Goal: Task Accomplishment & Management: Use online tool/utility

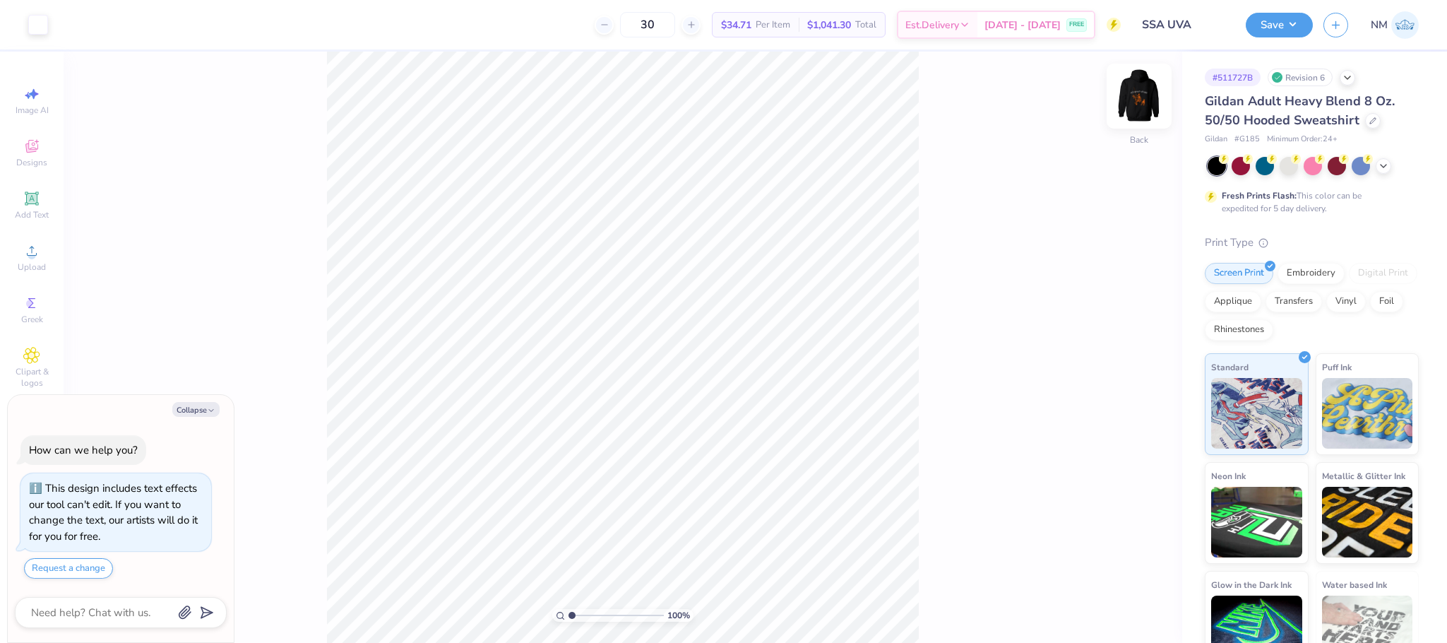
click at [1124, 100] on img at bounding box center [1139, 96] width 56 height 56
click at [193, 403] on button "Collapse" at bounding box center [195, 409] width 47 height 15
type textarea "x"
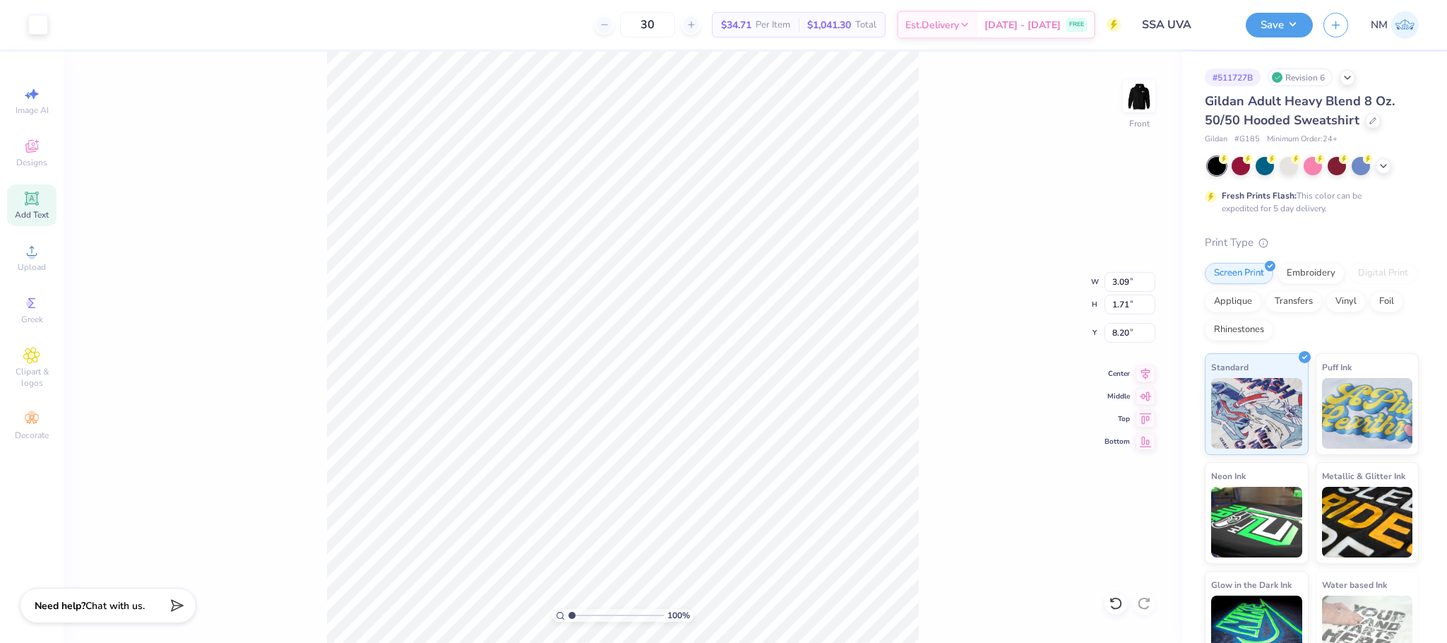
click at [32, 216] on span "Add Text" at bounding box center [32, 214] width 34 height 11
type input "6.58"
type input "1.91"
type input "15.05"
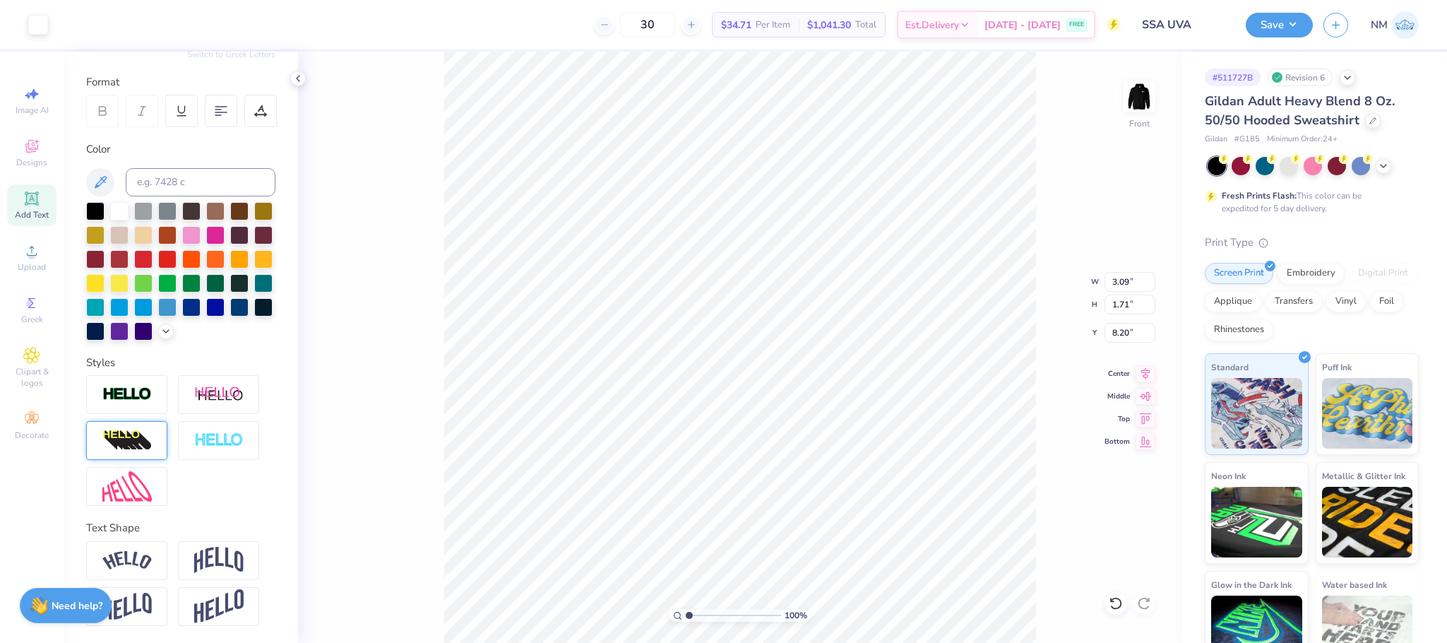
scroll to position [203, 0]
click at [138, 401] on img at bounding box center [126, 394] width 49 height 16
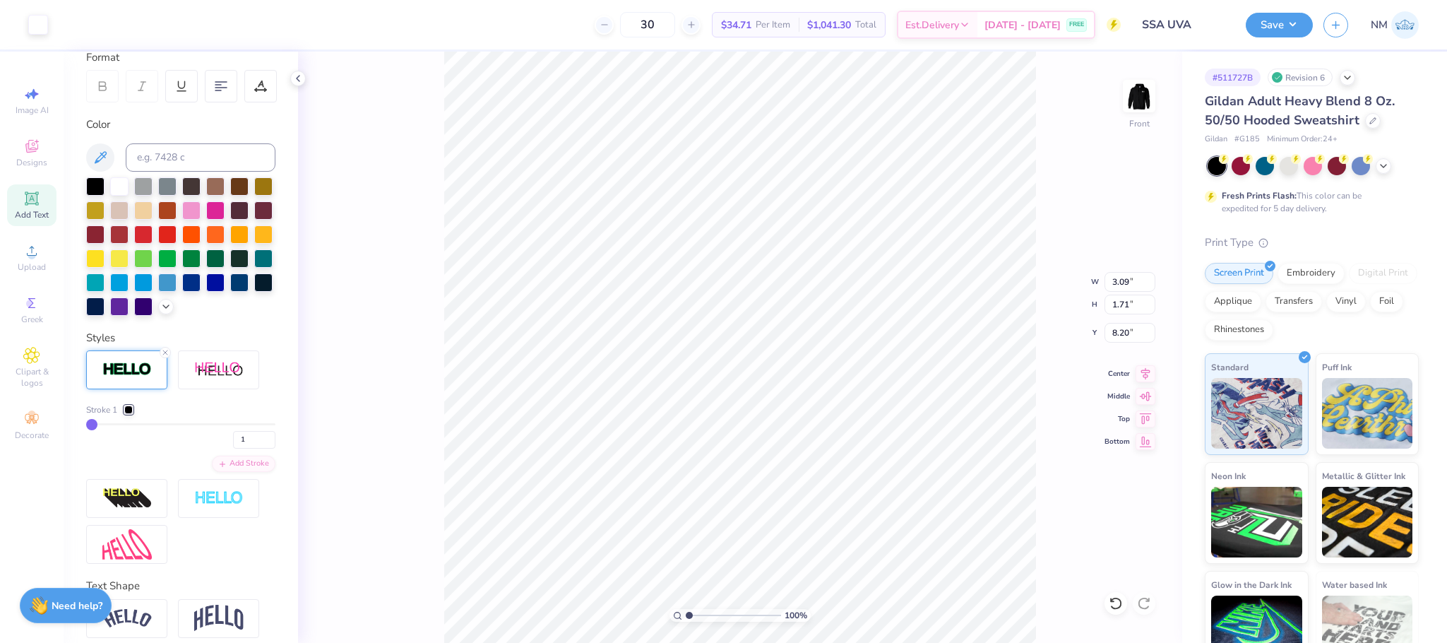
scroll to position [286, 0]
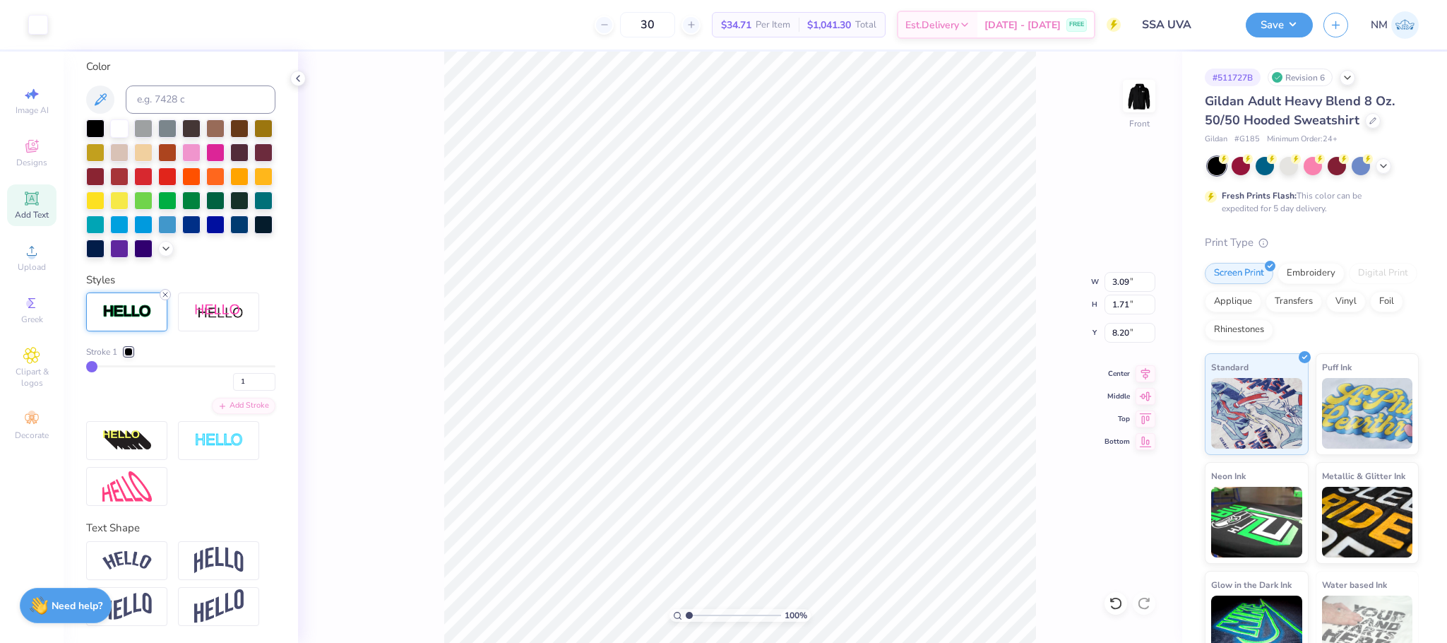
click at [166, 295] on icon at bounding box center [165, 294] width 8 height 8
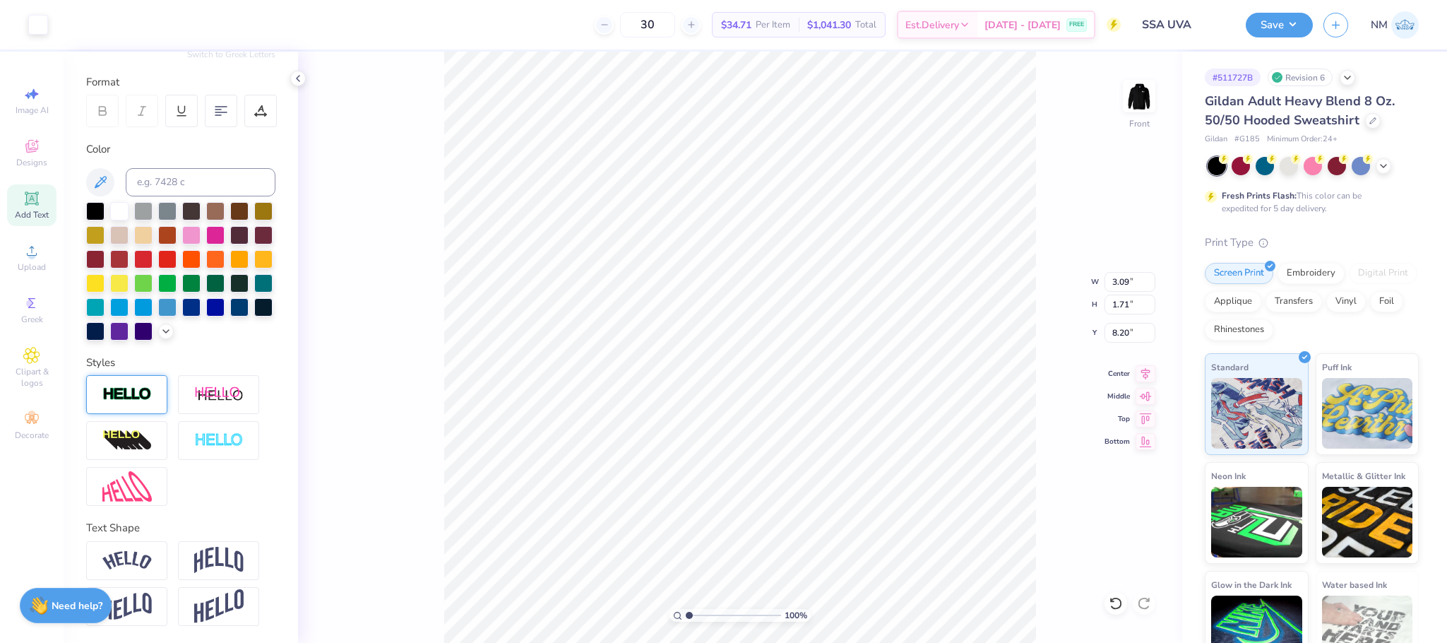
scroll to position [203, 0]
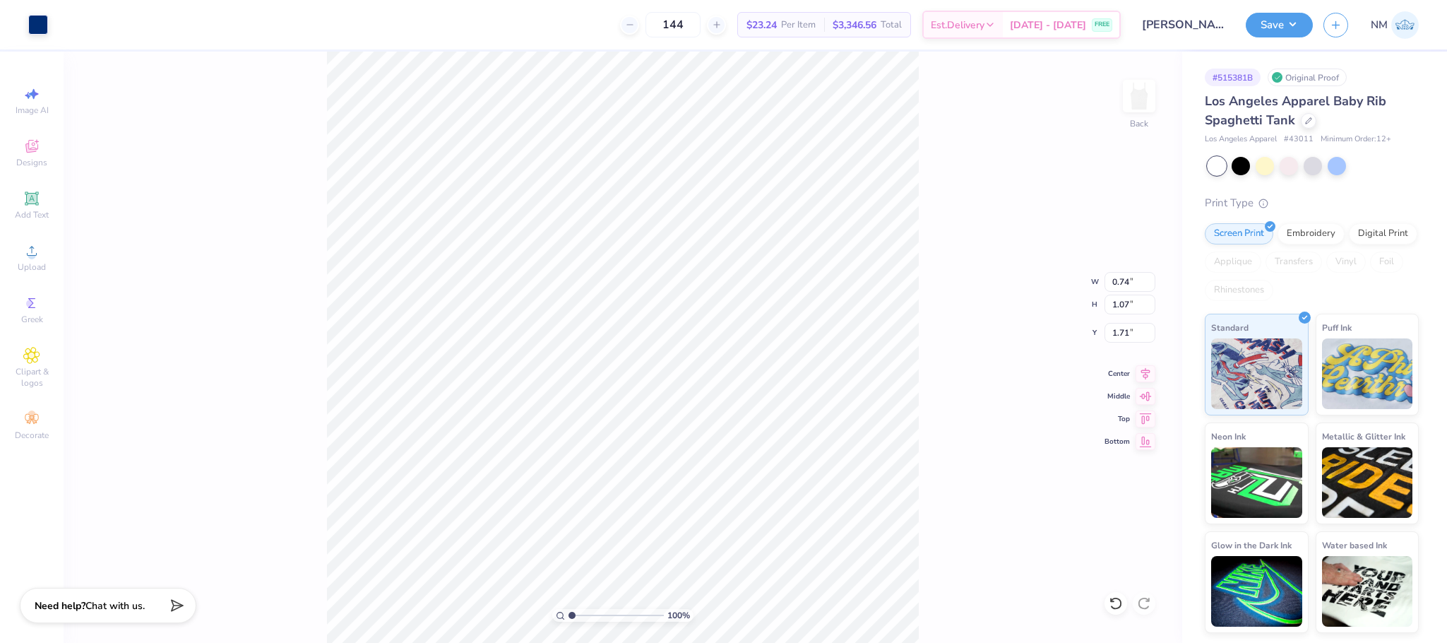
type input "0.71"
type input "0.50"
type input "2.29"
click at [37, 210] on span "Add Text" at bounding box center [32, 214] width 34 height 11
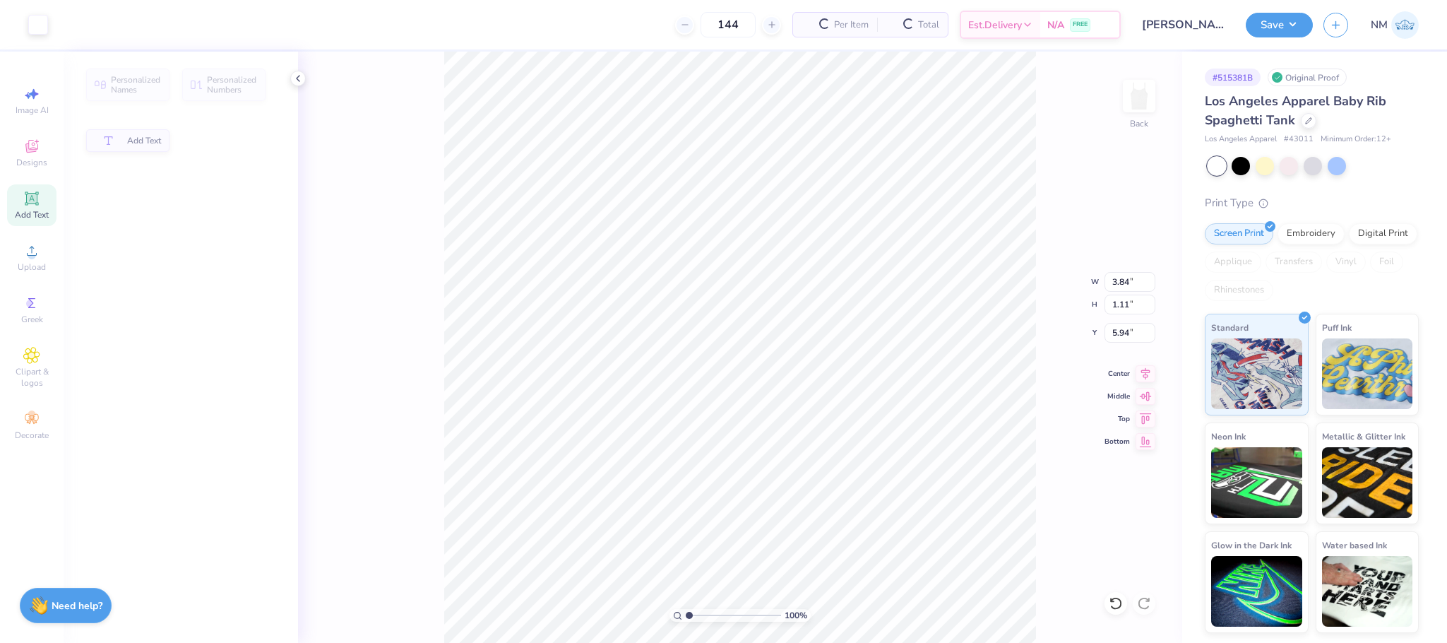
type input "3.84"
type input "1.11"
type input "5.94"
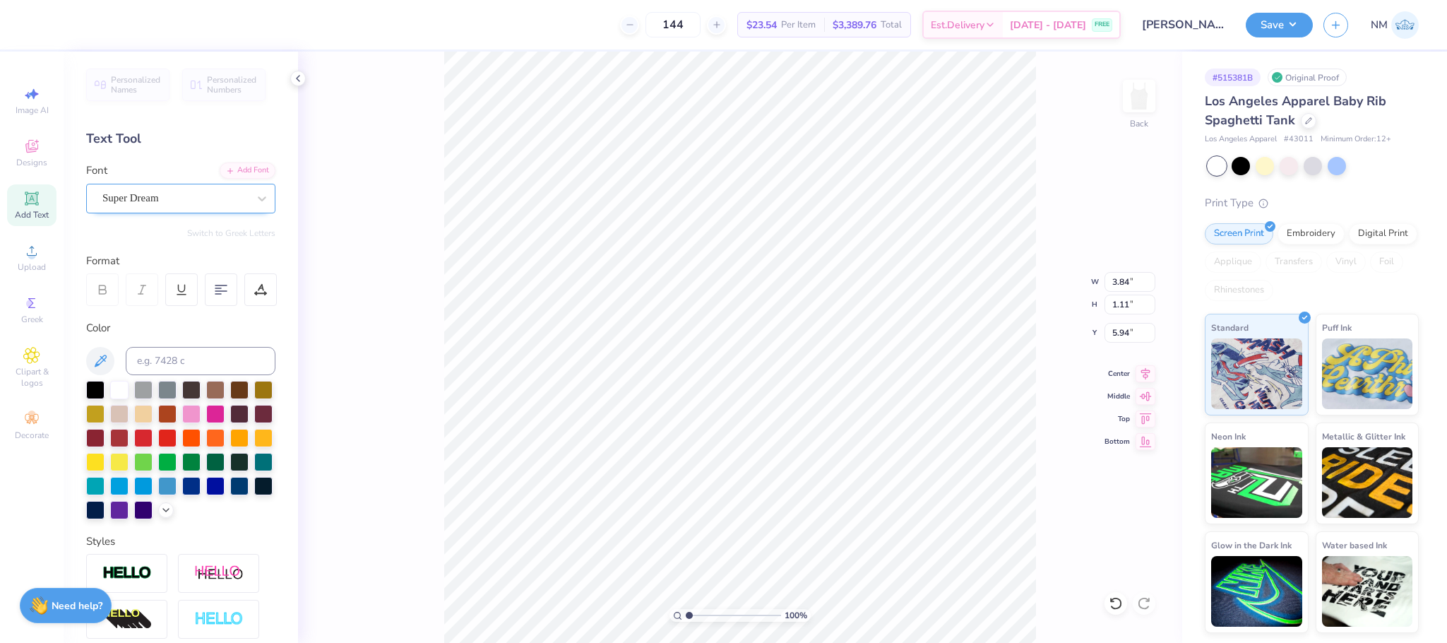
click at [191, 212] on div "Super Dream" at bounding box center [180, 199] width 189 height 30
type input "1.53"
type input "1.29"
type input "1.50"
click at [255, 201] on icon at bounding box center [262, 198] width 14 height 14
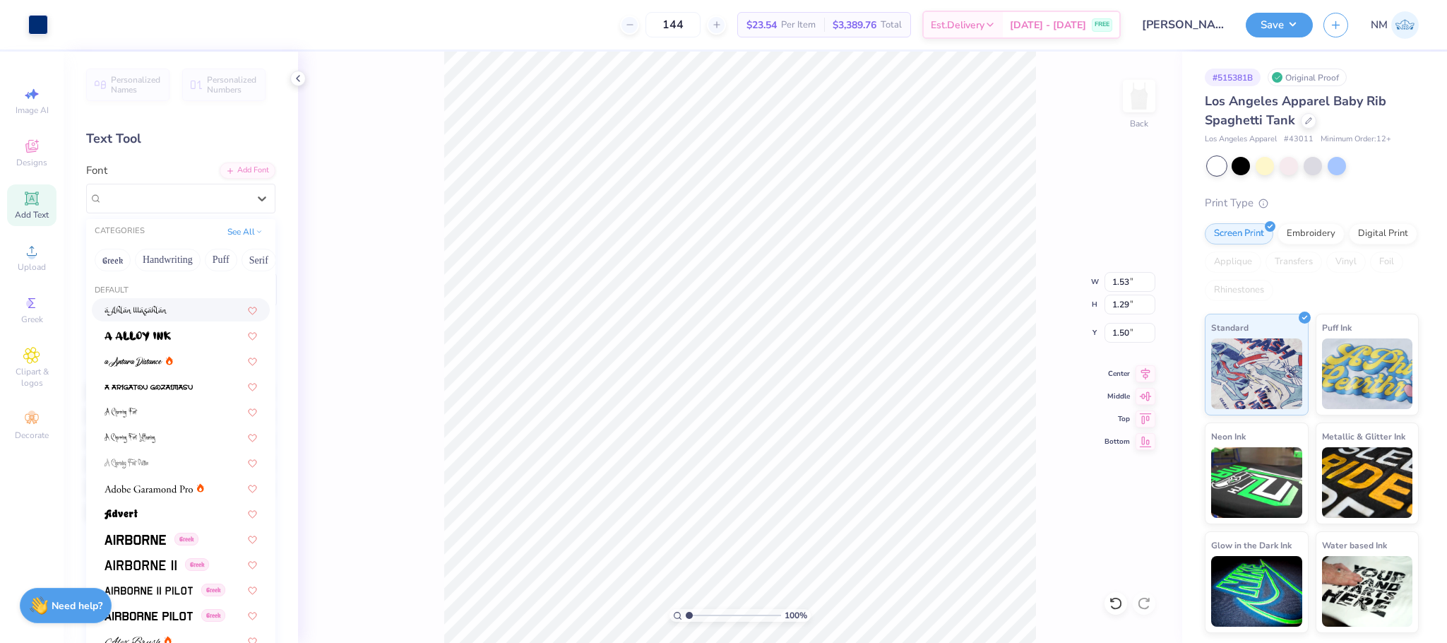
click at [168, 299] on div at bounding box center [181, 309] width 178 height 23
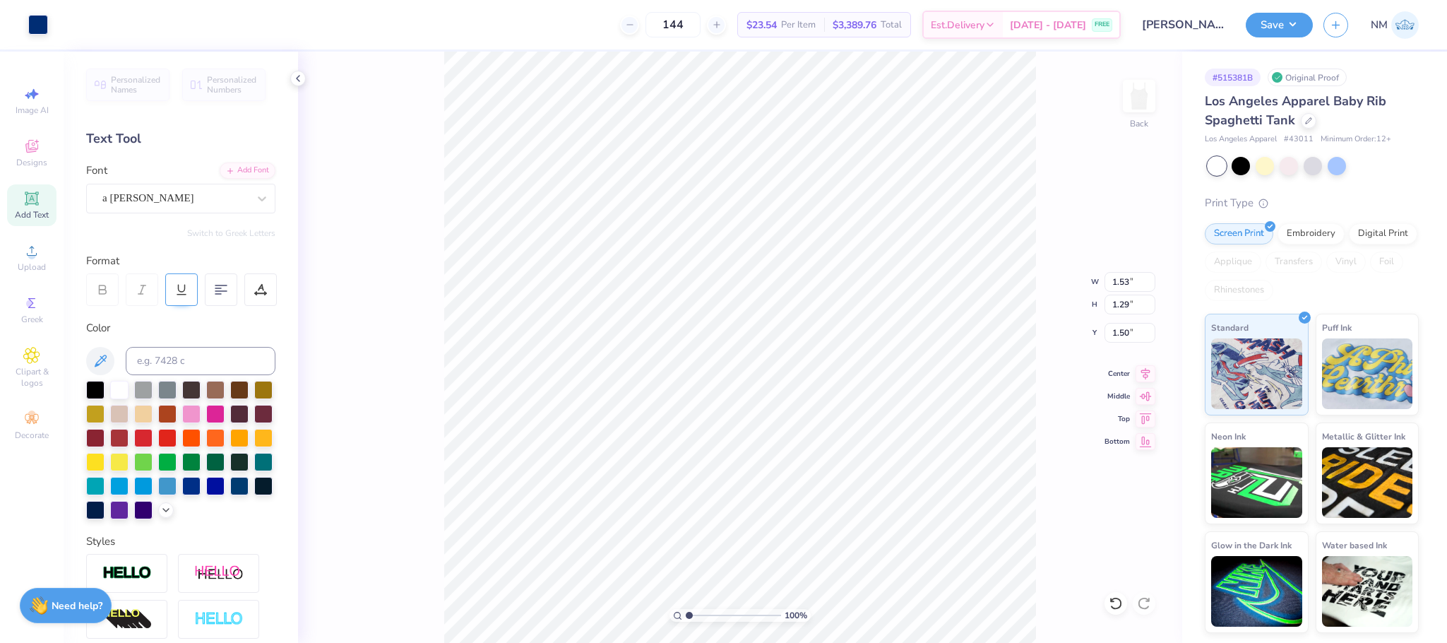
type input "3.67"
type input "1.30"
type input "5.85"
click at [185, 350] on input at bounding box center [201, 361] width 150 height 28
type input "288"
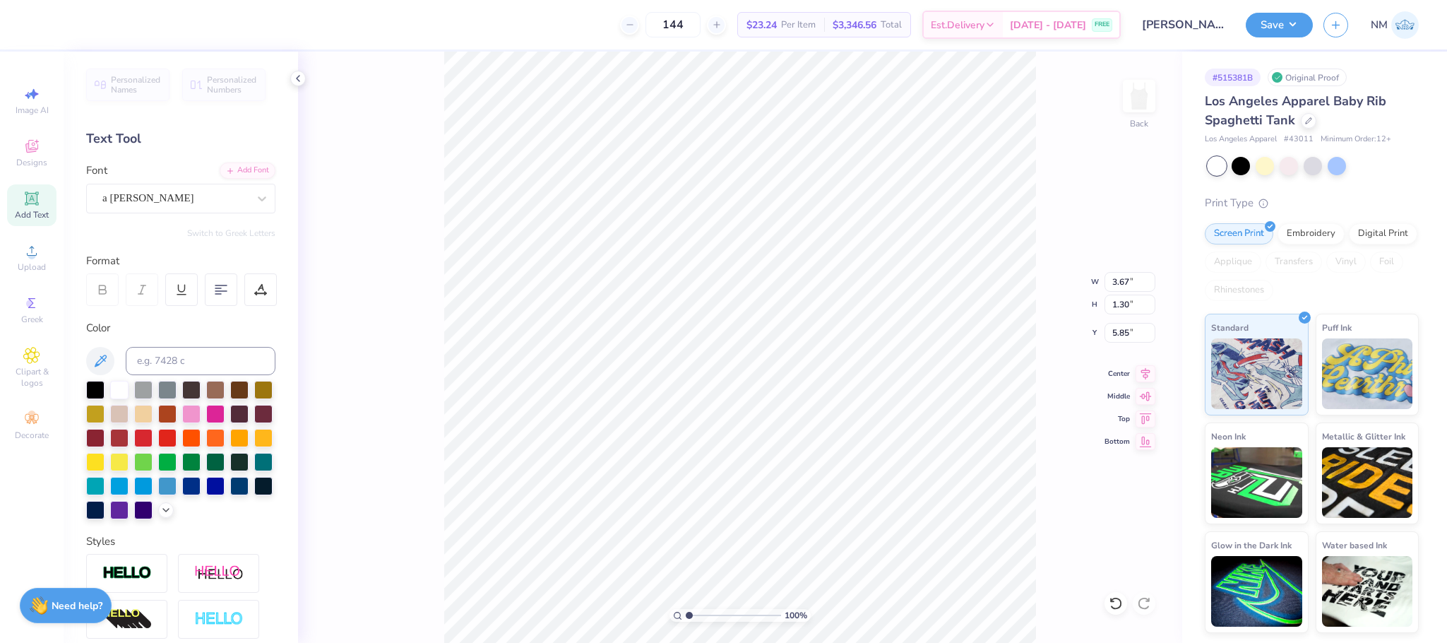
scroll to position [17, 1]
type textarea "Kappa"
click at [196, 191] on div "a Ahlan Wasahlan" at bounding box center [175, 198] width 148 height 22
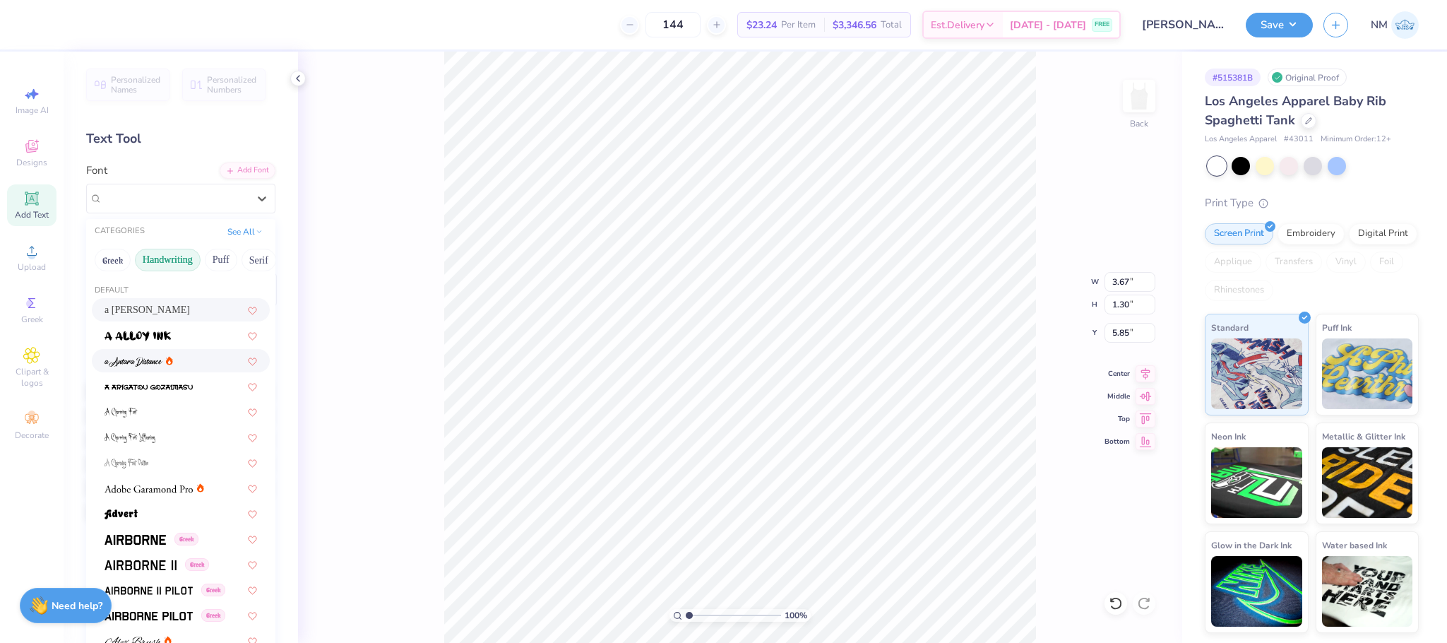
click at [155, 265] on button "Handwriting" at bounding box center [168, 260] width 66 height 23
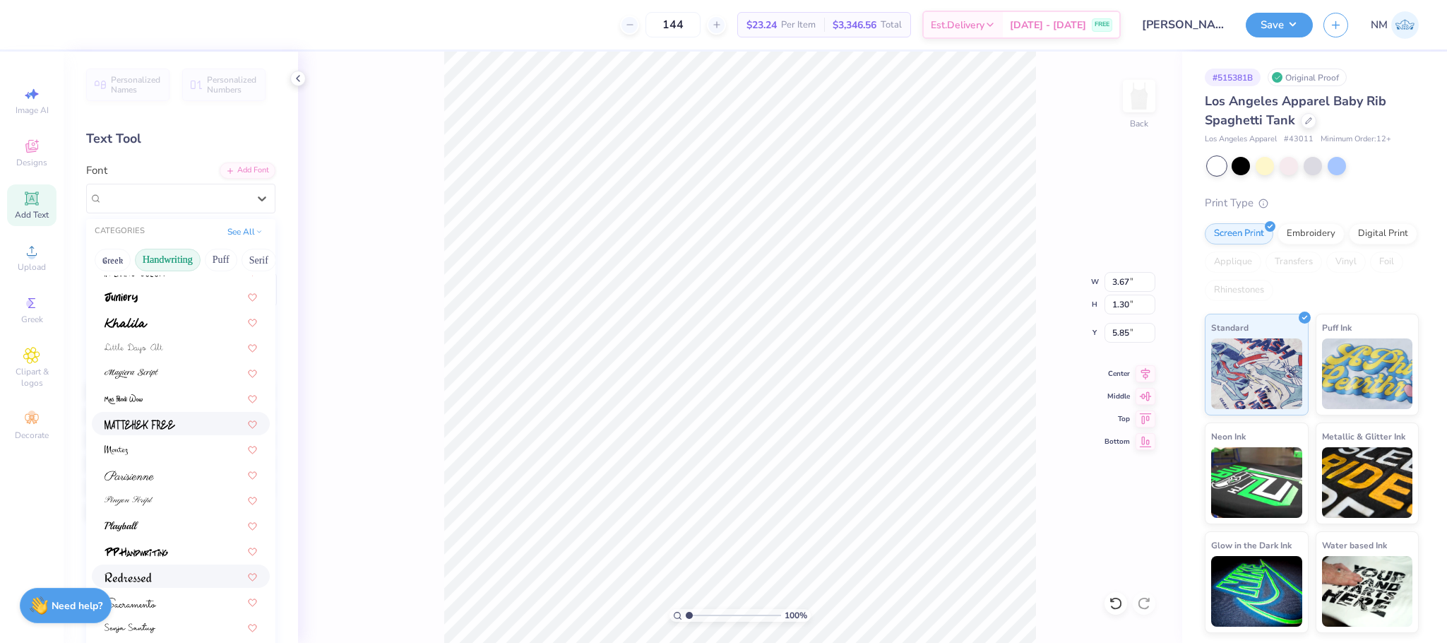
scroll to position [320, 0]
click at [155, 427] on div at bounding box center [181, 422] width 153 height 15
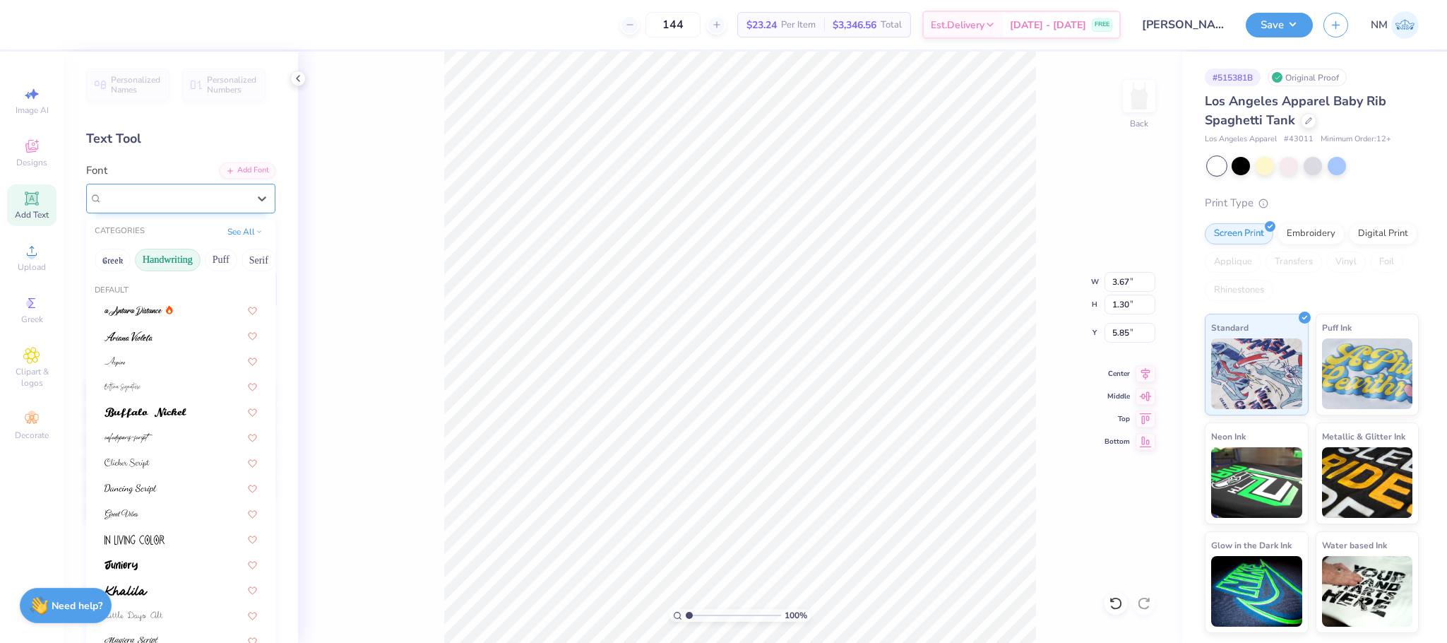
click at [174, 206] on div "Parisienne" at bounding box center [175, 198] width 148 height 22
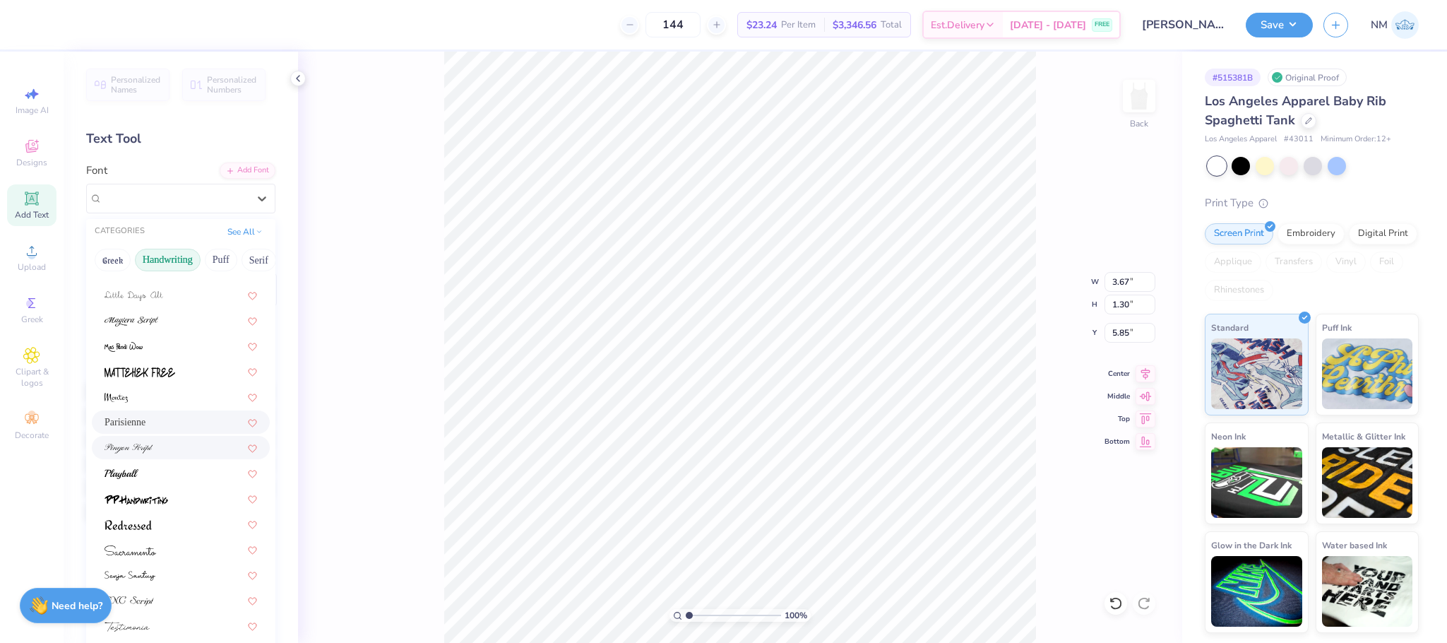
click at [153, 450] on div at bounding box center [181, 447] width 153 height 15
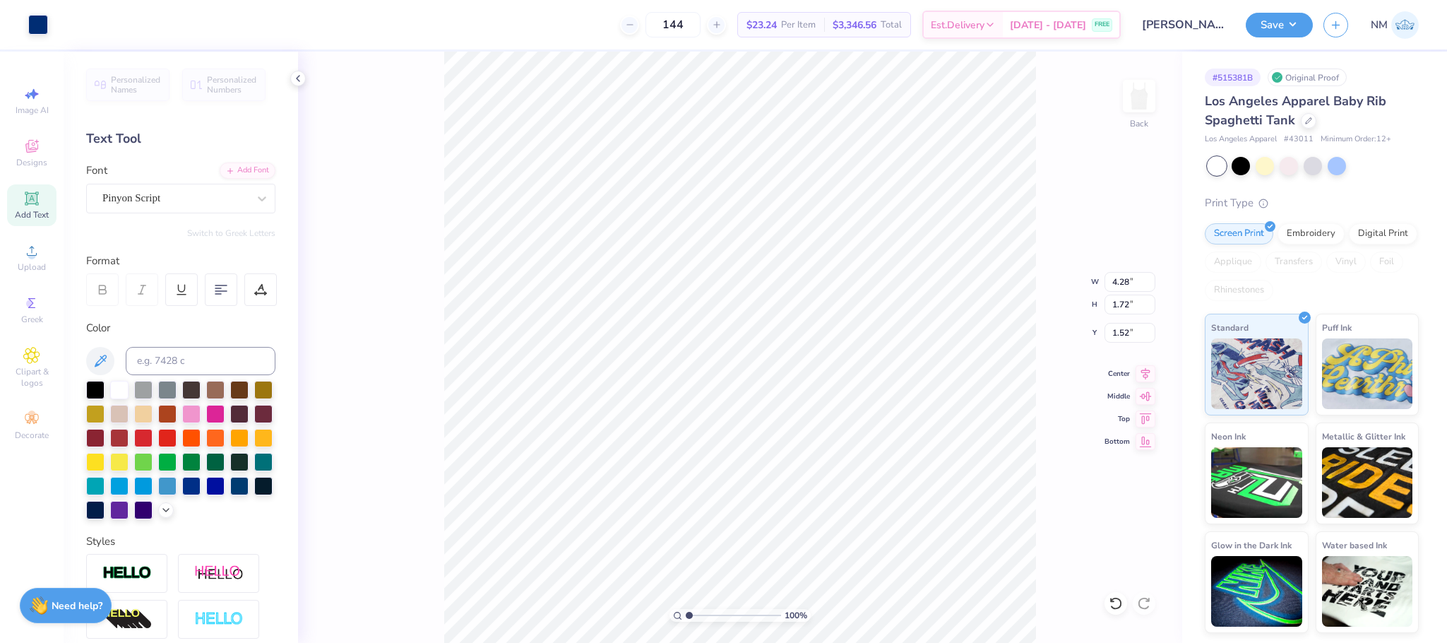
type input "1.65"
type input "4.19"
type input "1.67"
type input "6.75"
type input "2.92"
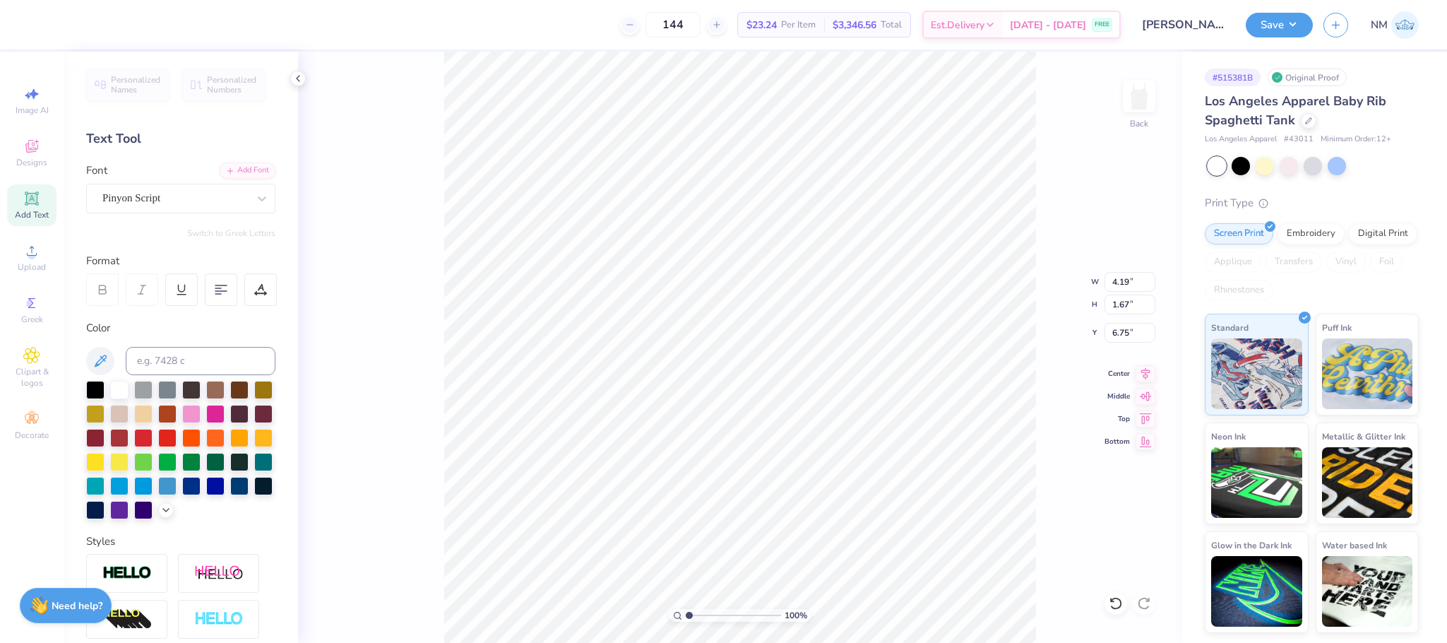
type input "1.17"
type input "1.00"
type input "1.29"
type input "2.08"
type input "6.50"
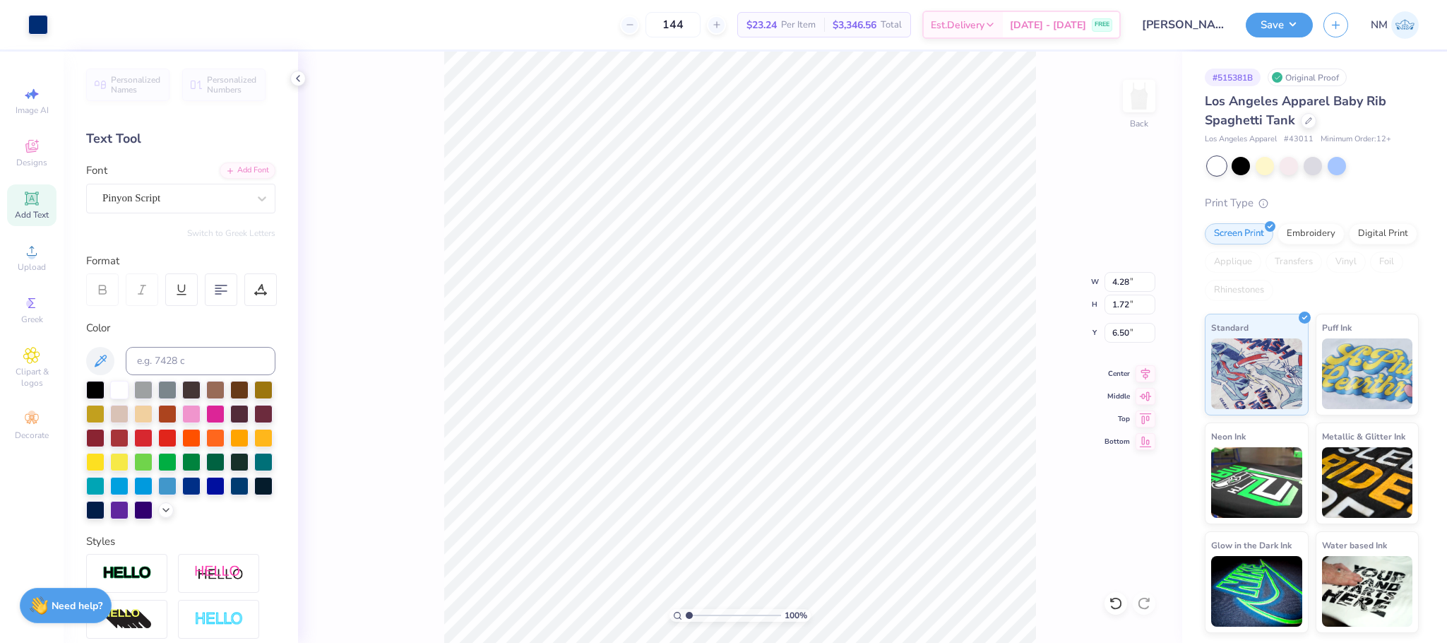
type input "3.36"
type input "1.35"
type input "6.66"
type input "6.36"
type input "1.92"
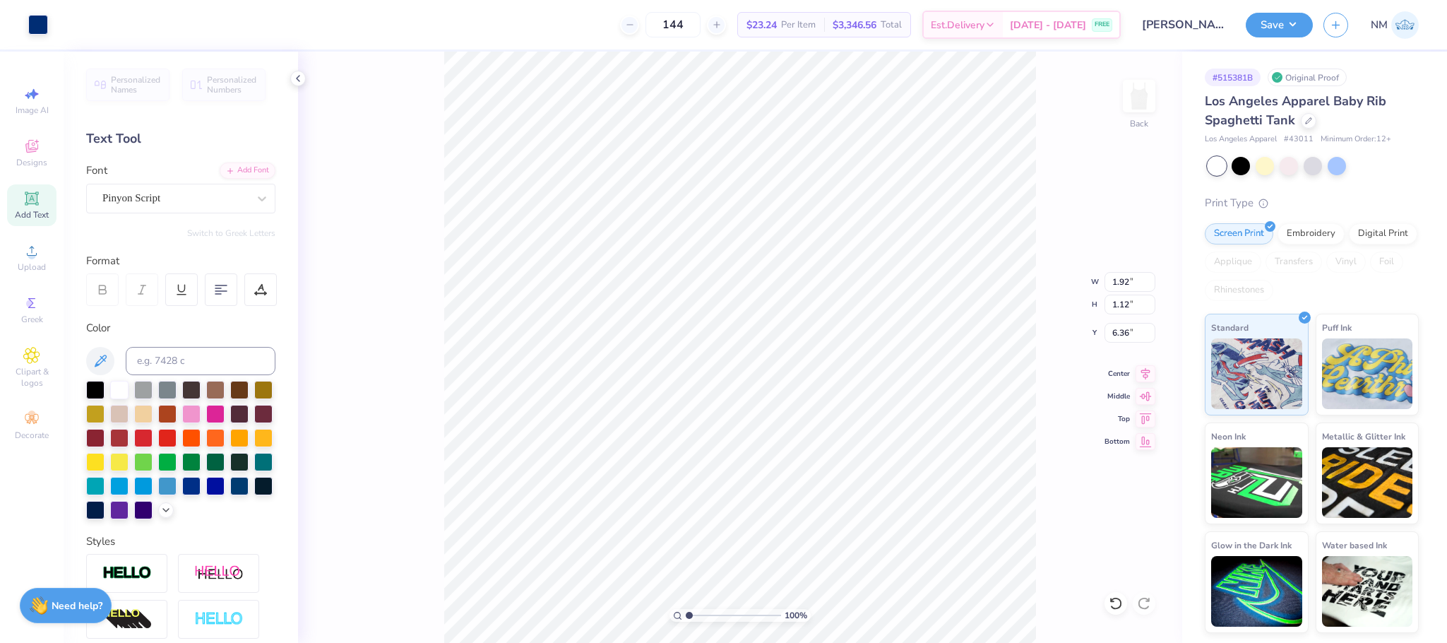
type input "1.12"
type input "6.50"
type input "2.92"
type input "1.17"
type input "6.67"
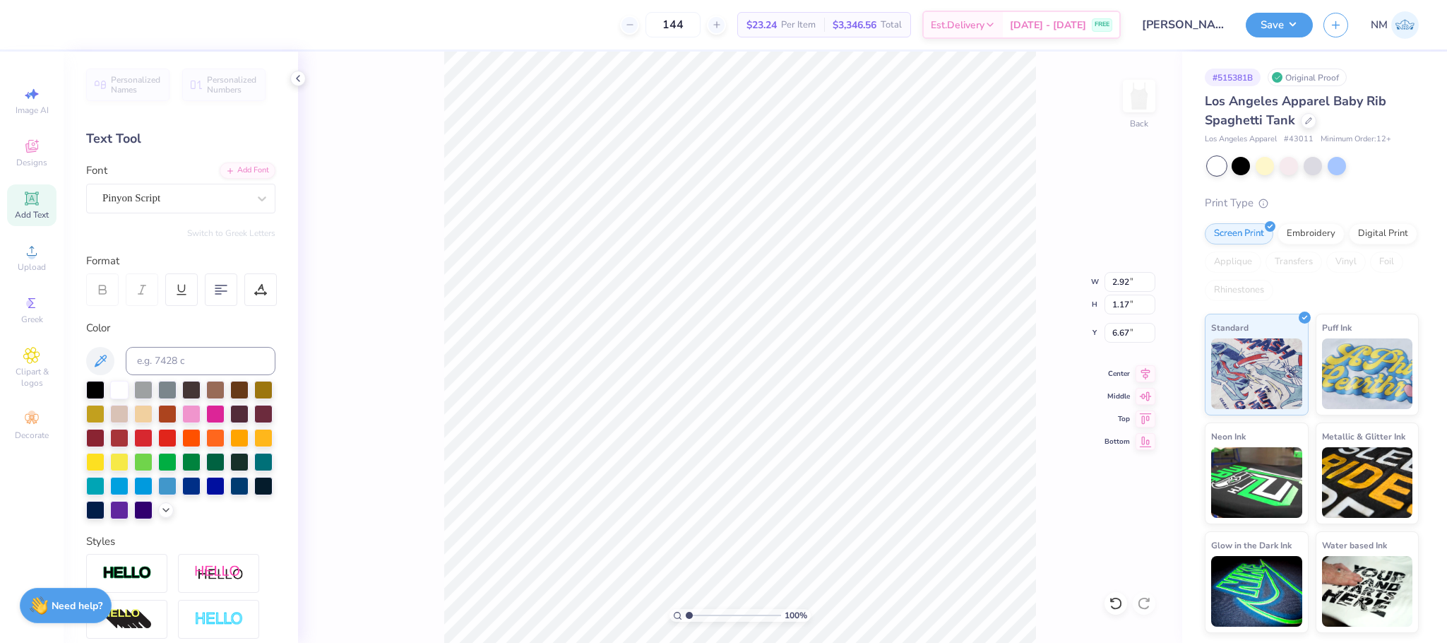
type input "3.34"
type input "1.33"
type input "6.71"
type input "6.50"
type input "1.82"
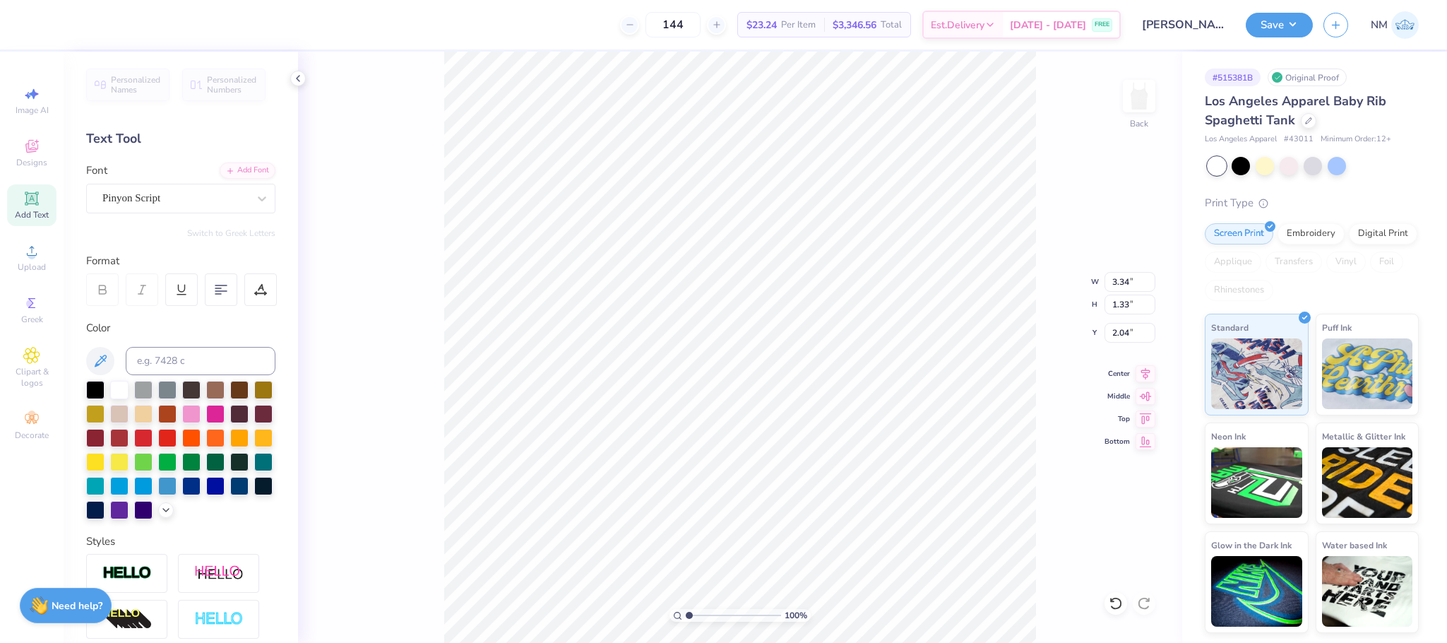
type input "3.04"
type input "1.21"
type input "1.97"
type input "1.18"
type input "0.99"
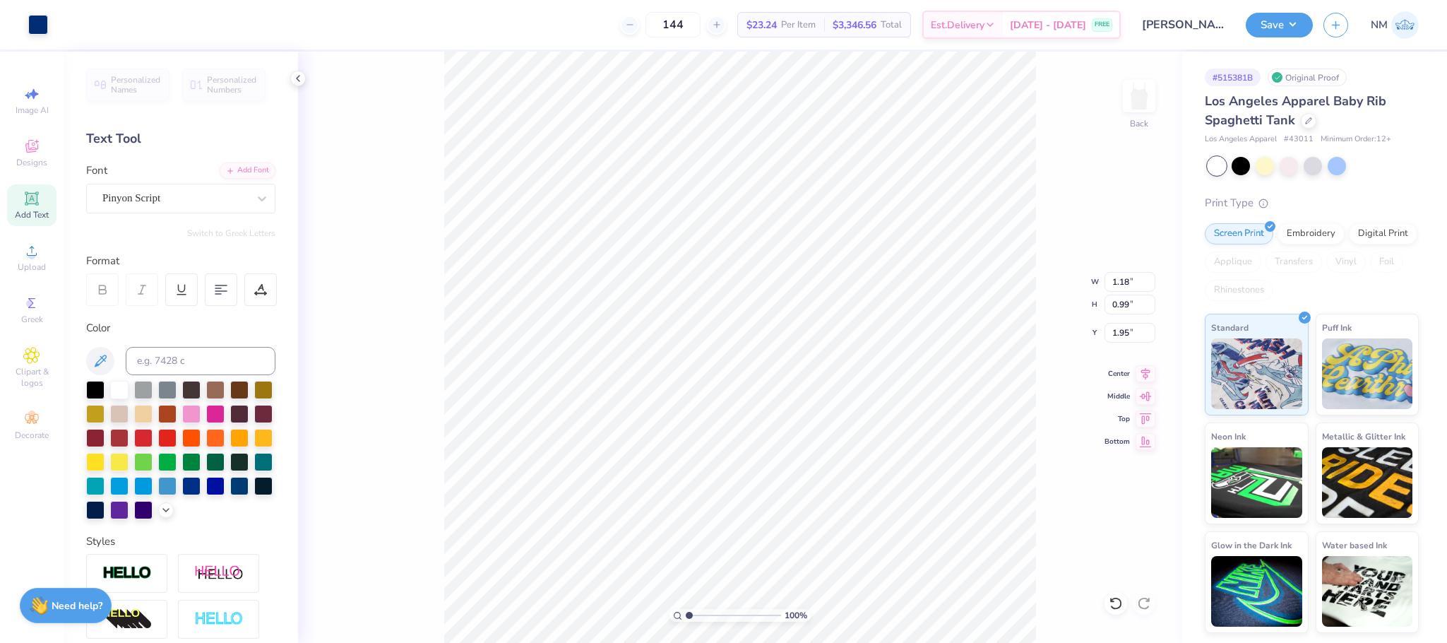
type input "1.95"
type input "1.82"
type input "1.46"
type input "0.82"
type input "2.00"
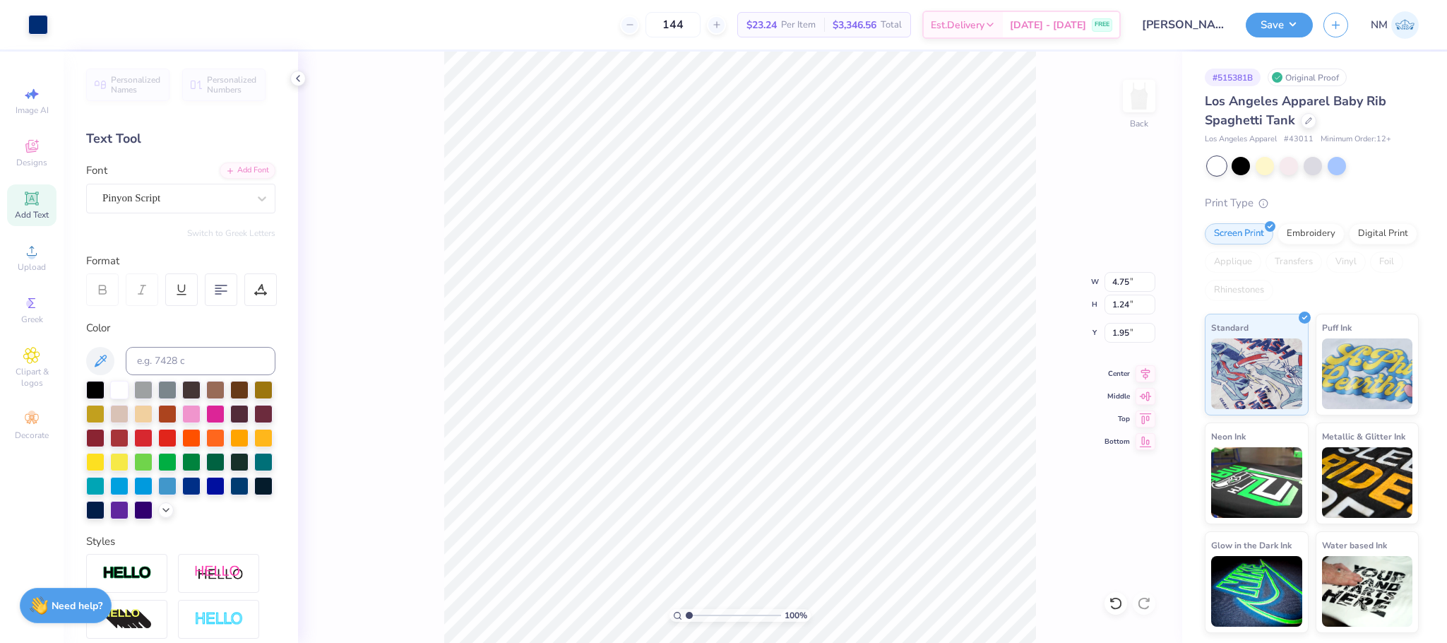
type input "4.75"
type input "1.24"
type input "1.95"
type input "1.83"
type input "8.63"
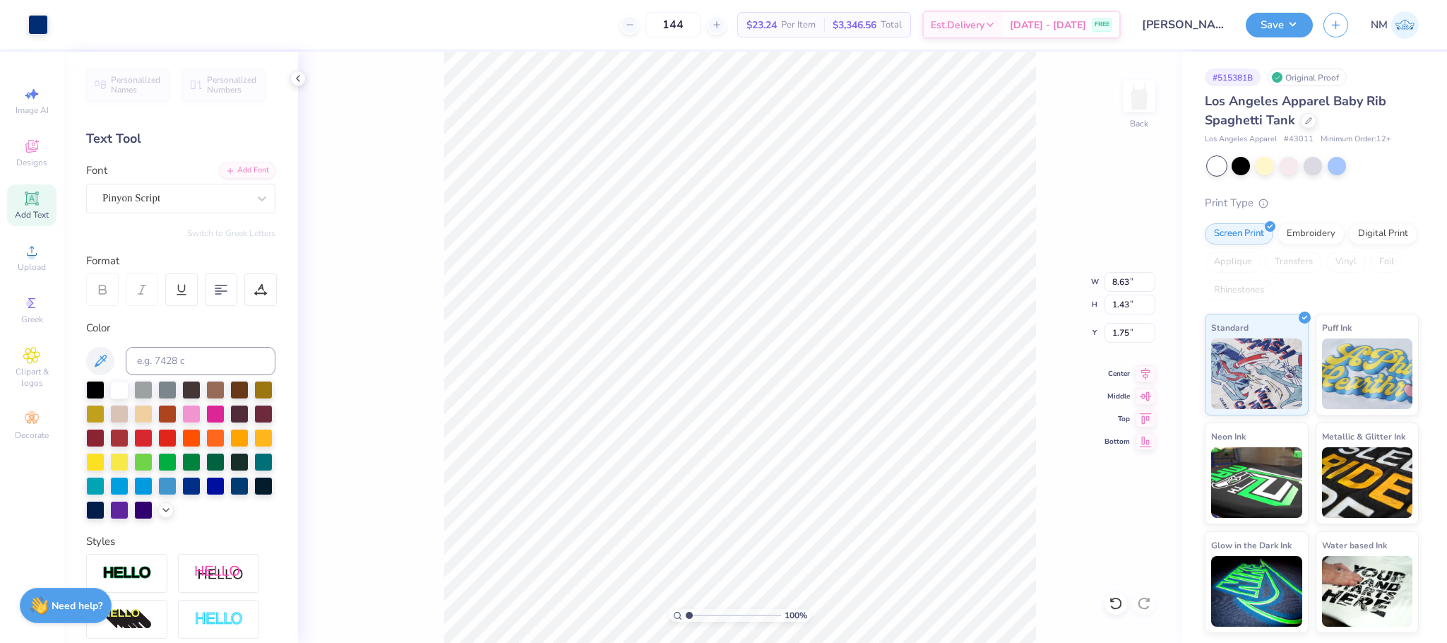
type input "1.43"
type input "1.75"
type input "8.87"
type input "1.48"
click at [1282, 26] on button "Save" at bounding box center [1279, 23] width 67 height 25
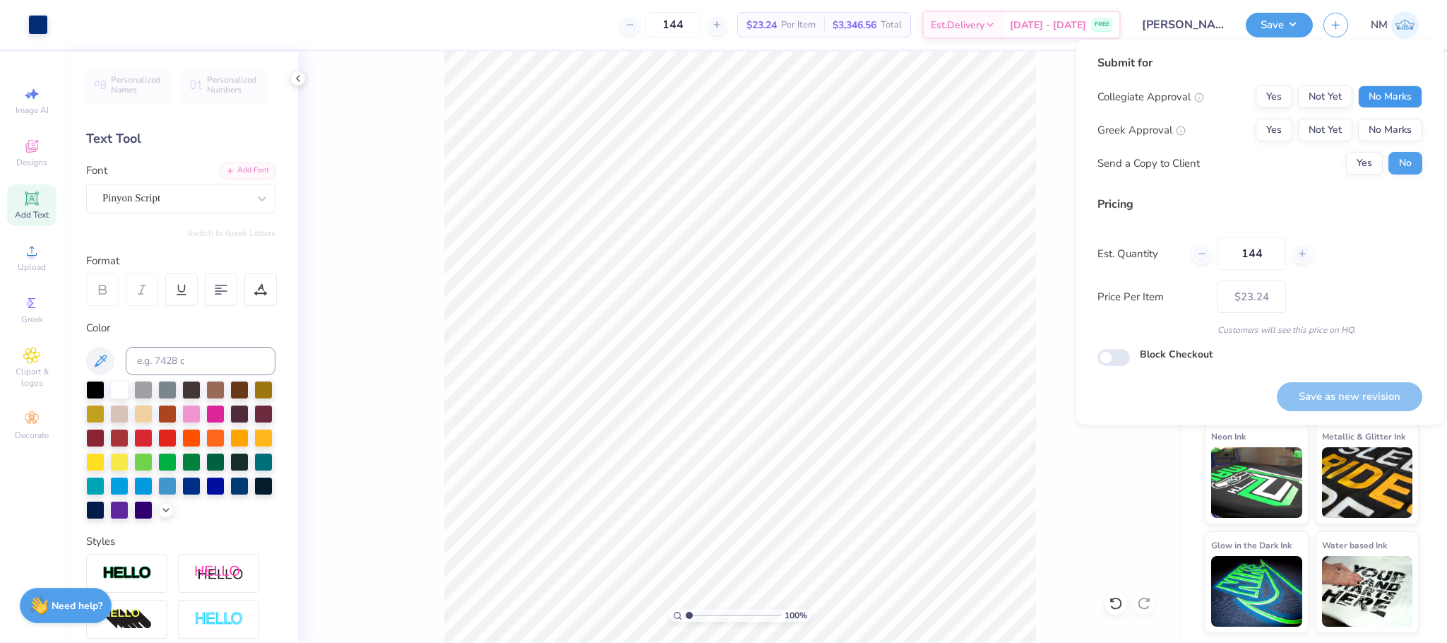
click at [1398, 94] on button "No Marks" at bounding box center [1390, 96] width 64 height 23
click at [1285, 130] on button "Yes" at bounding box center [1274, 130] width 37 height 23
click at [1348, 169] on button "Yes" at bounding box center [1364, 163] width 37 height 23
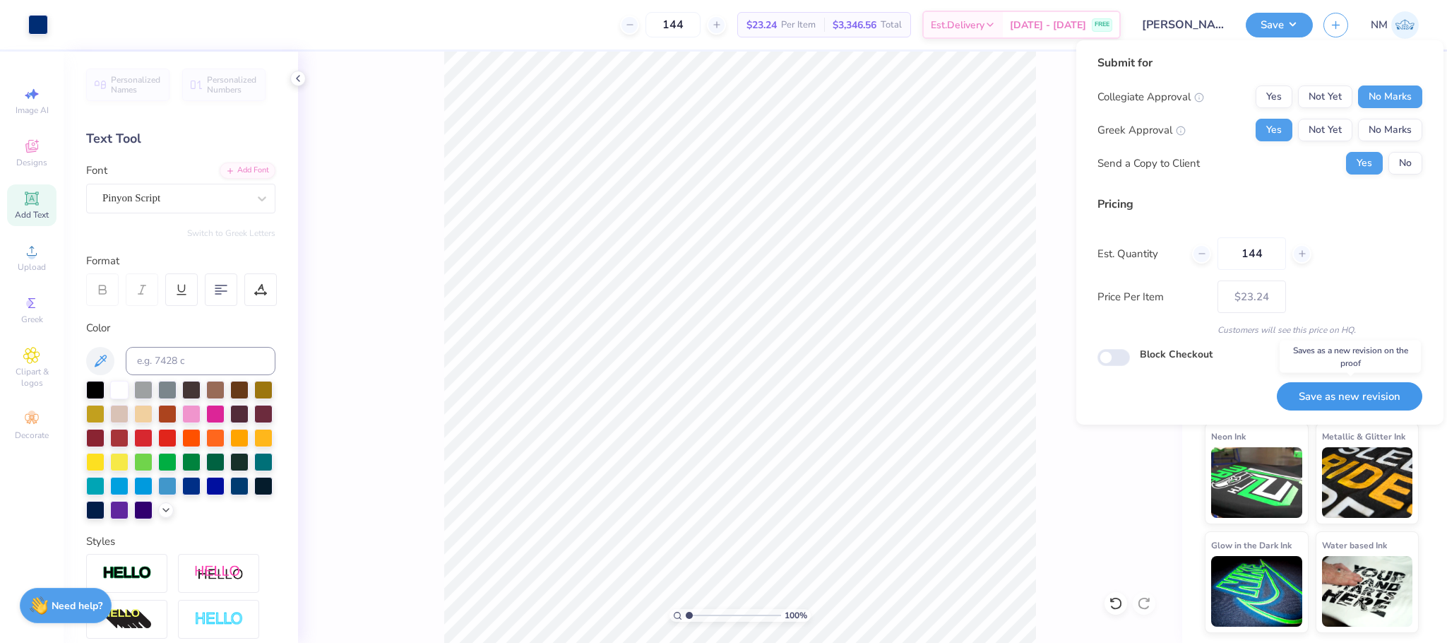
click at [1333, 398] on button "Save as new revision" at bounding box center [1349, 396] width 145 height 29
type input "$23.24"
